Goal: Task Accomplishment & Management: Manage account settings

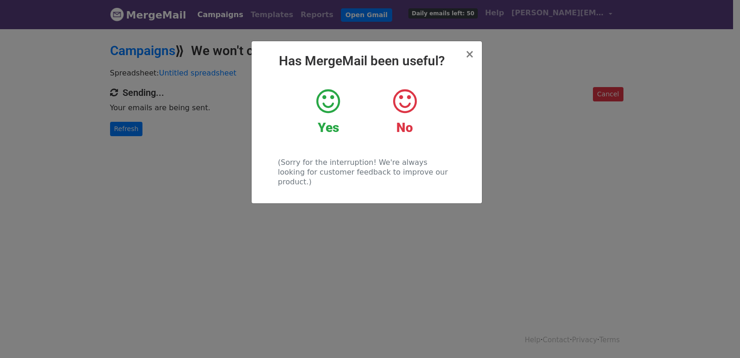
click at [140, 123] on div "× Has MergeMail been useful? Yes No (Sorry for the interruption! We're always l…" at bounding box center [370, 193] width 740 height 330
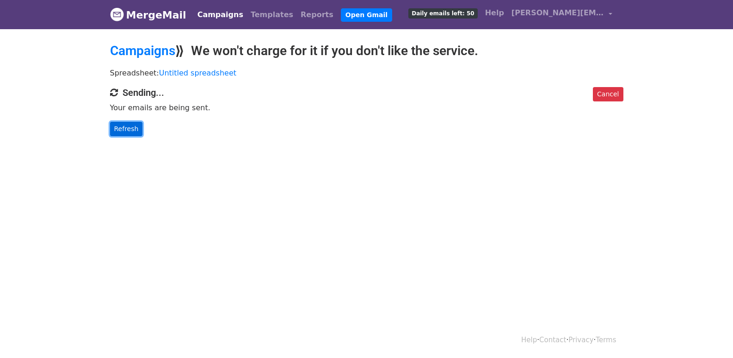
click at [130, 127] on link "Refresh" at bounding box center [126, 129] width 33 height 14
click at [119, 129] on link "Refresh" at bounding box center [126, 129] width 33 height 14
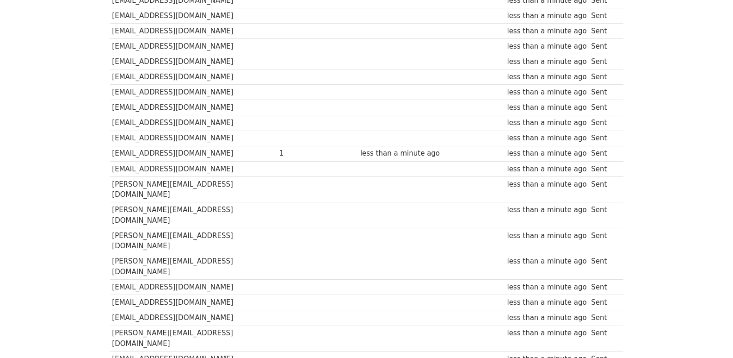
scroll to position [644, 0]
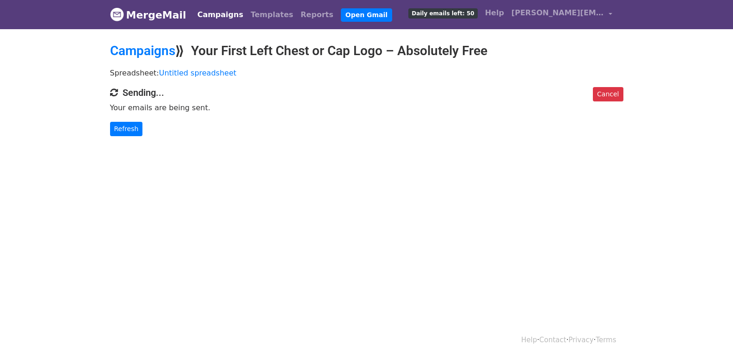
drag, startPoint x: 129, startPoint y: 137, endPoint x: 129, endPoint y: 132, distance: 4.6
click at [129, 136] on body "MergeMail Campaigns Templates Reports Open Gmail Daily emails left: 50 Help bre…" at bounding box center [366, 86] width 733 height 173
click at [129, 132] on link "Refresh" at bounding box center [126, 129] width 33 height 14
